Goal: Information Seeking & Learning: Learn about a topic

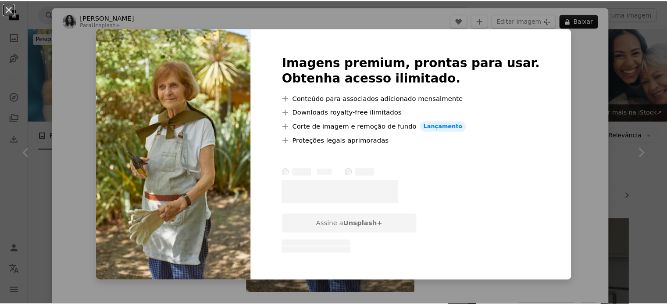
scroll to position [480, 0]
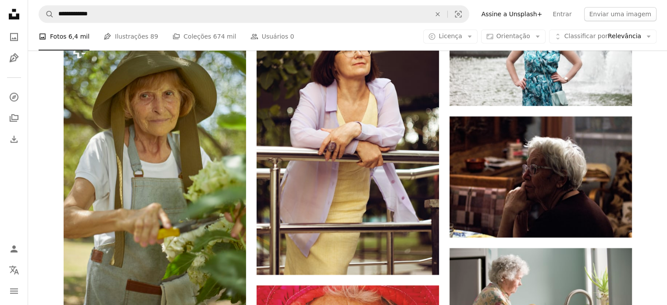
scroll to position [1053, 0]
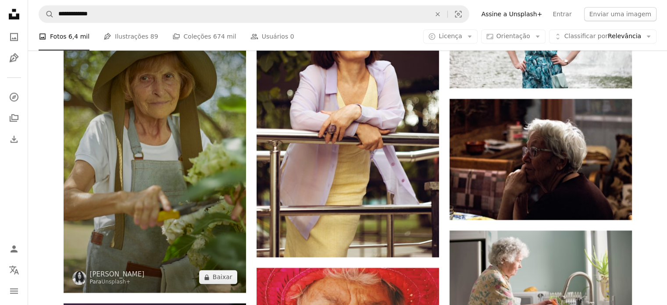
click at [173, 159] on img at bounding box center [155, 156] width 183 height 274
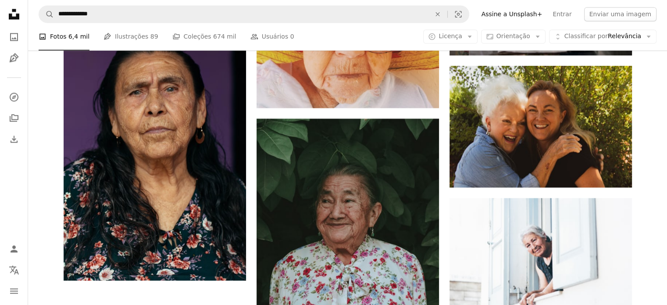
scroll to position [1363, 0]
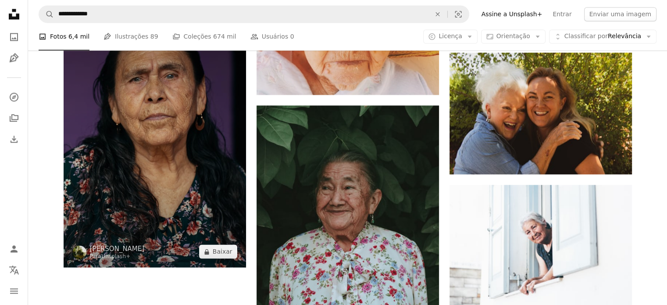
click at [198, 175] on img at bounding box center [155, 130] width 183 height 274
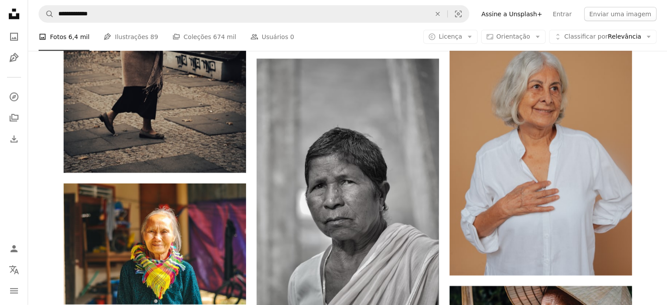
scroll to position [2246, 0]
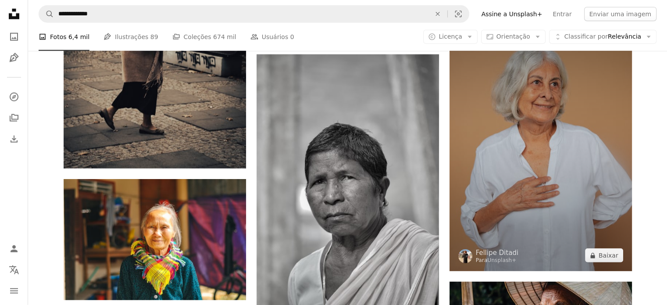
click at [568, 133] on img at bounding box center [541, 134] width 183 height 274
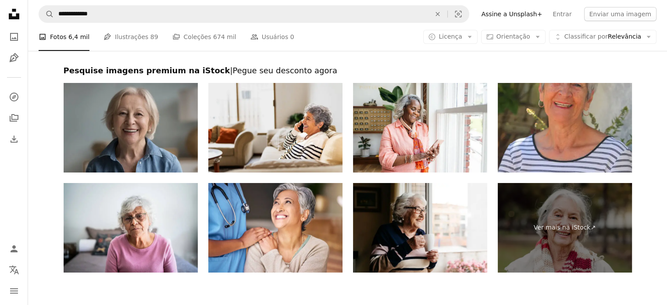
scroll to position [3305, 0]
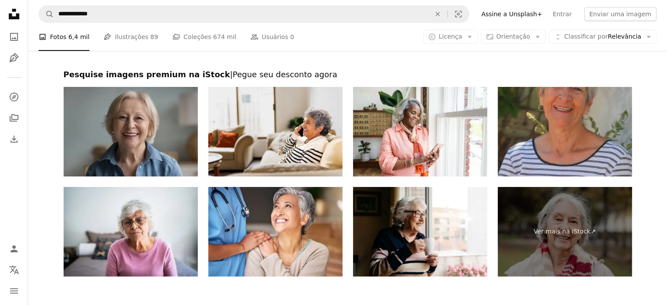
click at [576, 124] on img at bounding box center [565, 132] width 134 height 90
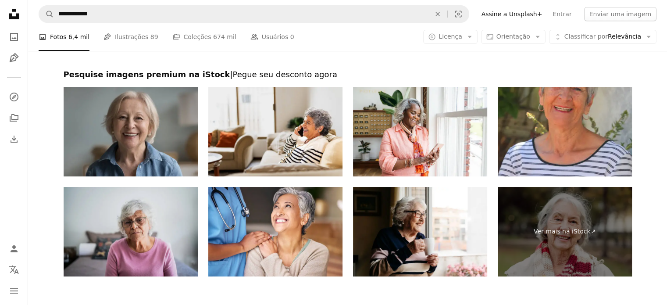
click at [140, 217] on img at bounding box center [131, 232] width 134 height 90
